Goal: Use online tool/utility: Use online tool/utility

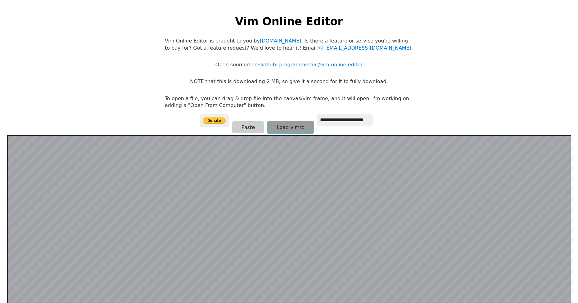
click at [283, 133] on button "Load vimrc" at bounding box center [290, 127] width 46 height 12
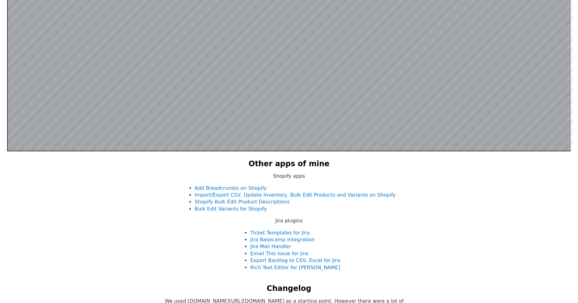
scroll to position [152, 0]
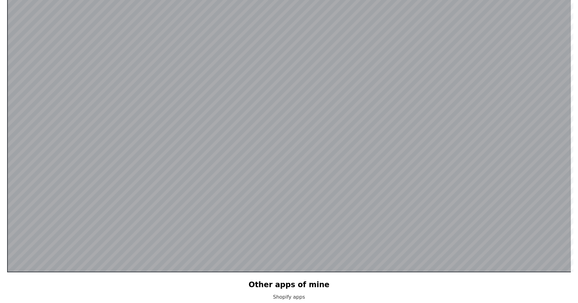
type input "*"
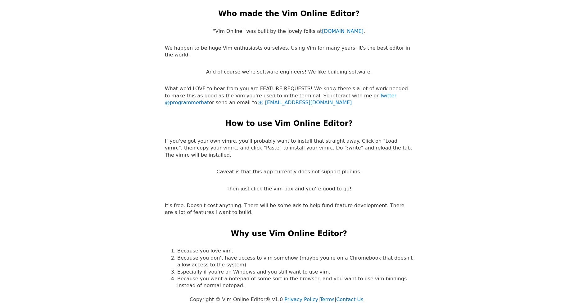
scroll to position [1540, 0]
drag, startPoint x: 139, startPoint y: 201, endPoint x: 151, endPoint y: 191, distance: 15.6
